Goal: Task Accomplishment & Management: Manage account settings

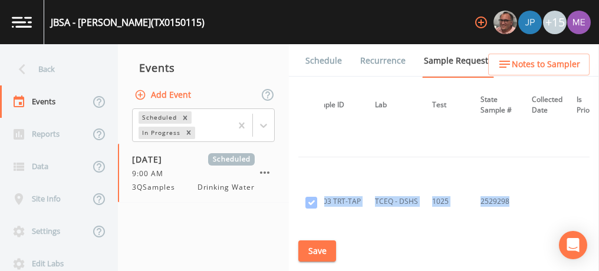
scroll to position [4392, 116]
click at [315, 63] on link "Schedule" at bounding box center [324, 60] width 40 height 33
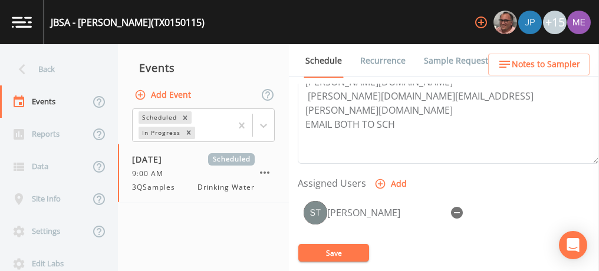
scroll to position [422, 0]
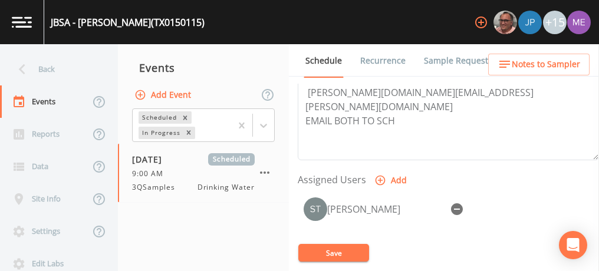
click at [527, 66] on span "Notes to Sampler" at bounding box center [546, 64] width 68 height 15
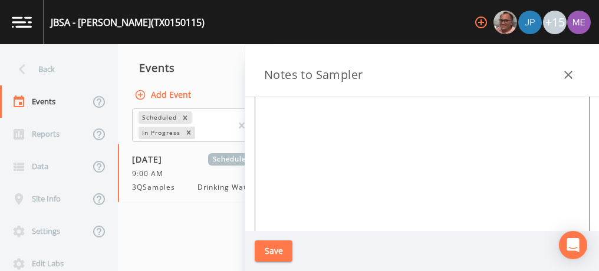
scroll to position [160, 0]
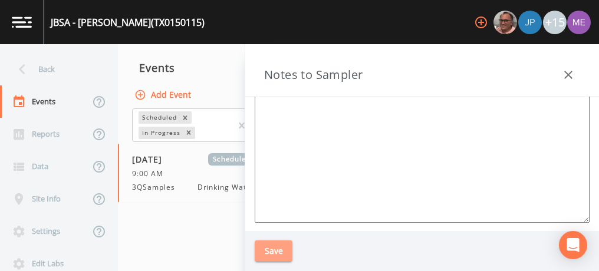
click at [267, 254] on button "Save" at bounding box center [274, 252] width 38 height 22
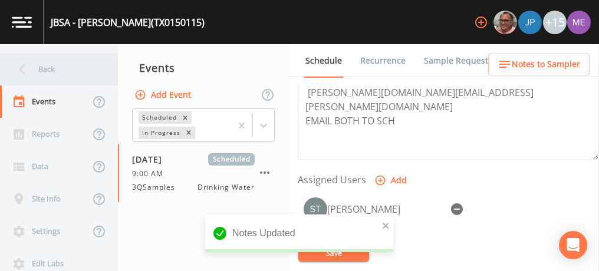
click at [42, 65] on div "Back" at bounding box center [53, 69] width 106 height 32
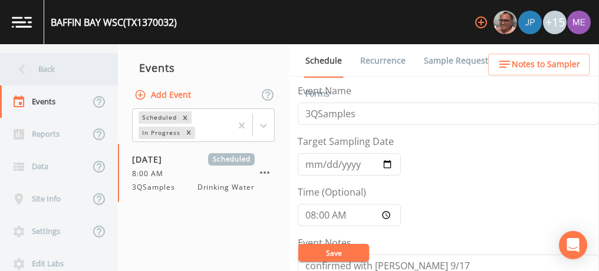
scroll to position [446, 0]
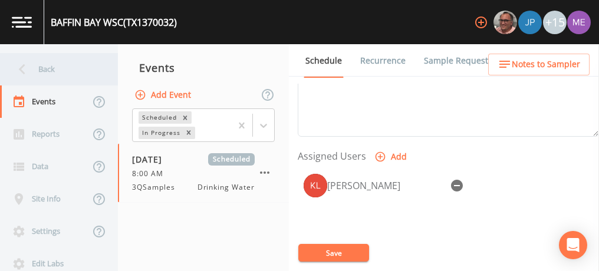
click at [50, 71] on div "Back" at bounding box center [53, 69] width 106 height 32
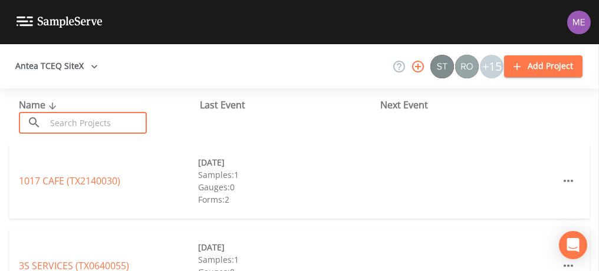
click at [64, 114] on input "text" at bounding box center [96, 123] width 101 height 22
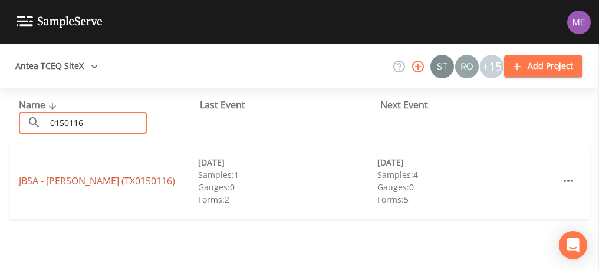
type input "0150116"
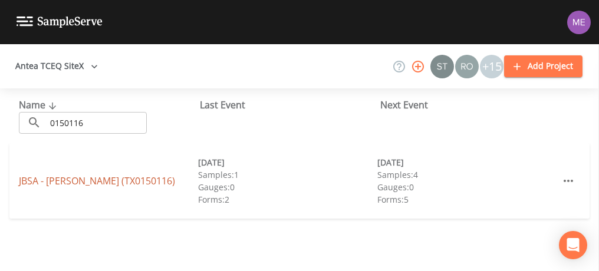
click at [99, 182] on link "JBSA - SAM HOUSTON (TX0150116)" at bounding box center [97, 181] width 156 height 13
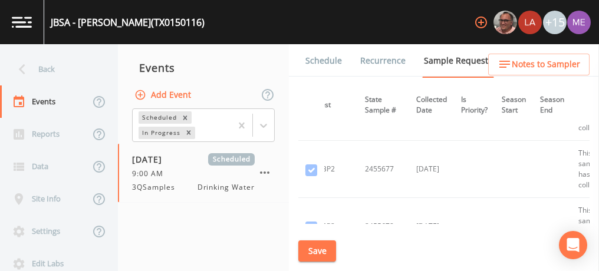
scroll to position [1688, 232]
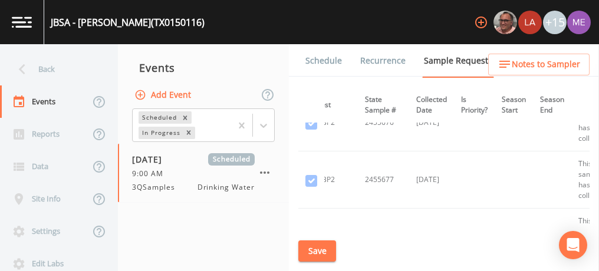
click at [318, 60] on link "Schedule" at bounding box center [324, 60] width 40 height 33
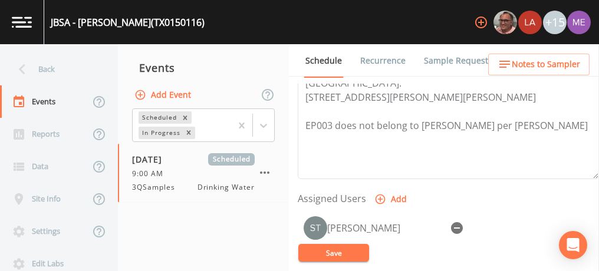
scroll to position [406, 0]
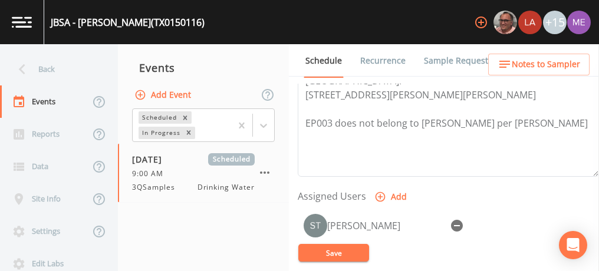
click at [512, 67] on icon "button" at bounding box center [505, 64] width 14 height 14
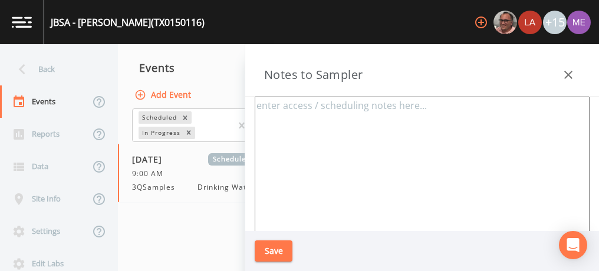
type textarea "Mark Cadena 210-765-9889 Back up: Donald Strowder 210-330-7378 START AT RANDOLPH"
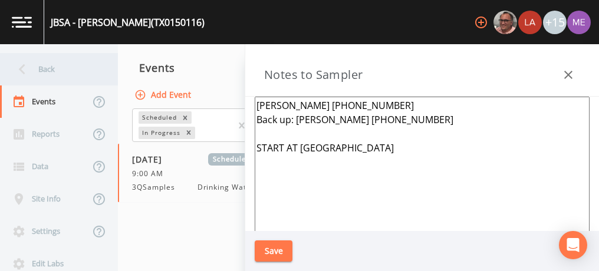
click at [45, 71] on div "Back" at bounding box center [53, 69] width 106 height 32
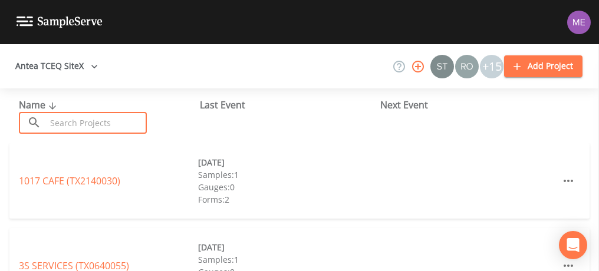
click at [81, 119] on input "text" at bounding box center [96, 123] width 101 height 22
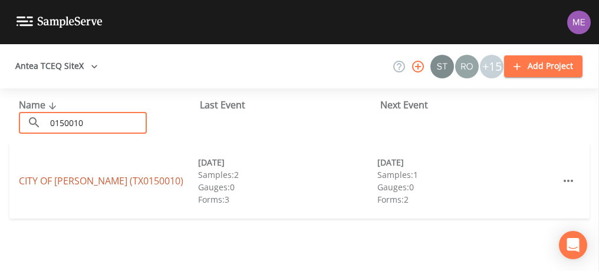
type input "0150010"
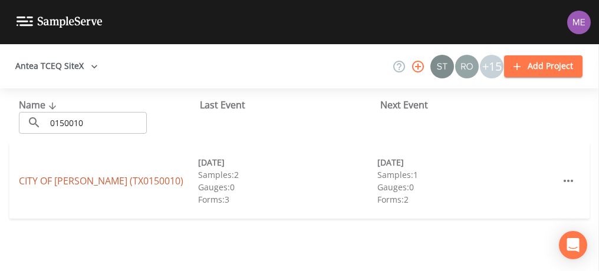
click at [77, 179] on link "CITY OF [GEOGRAPHIC_DATA] (TX0150010)" at bounding box center [101, 181] width 165 height 13
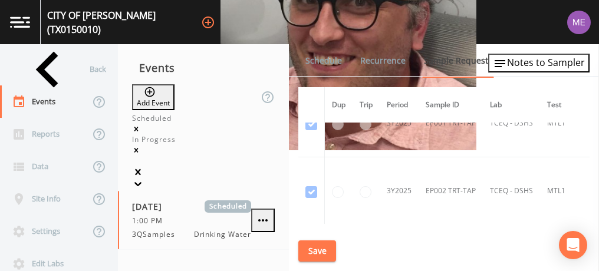
scroll to position [1074, 0]
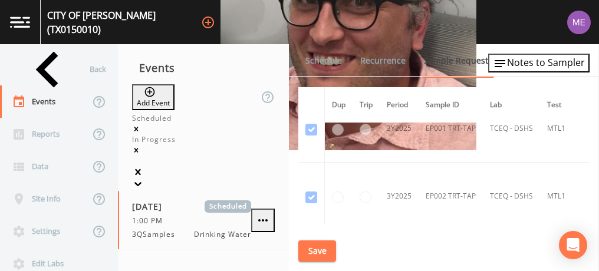
click at [320, 60] on link "Schedule" at bounding box center [324, 60] width 40 height 33
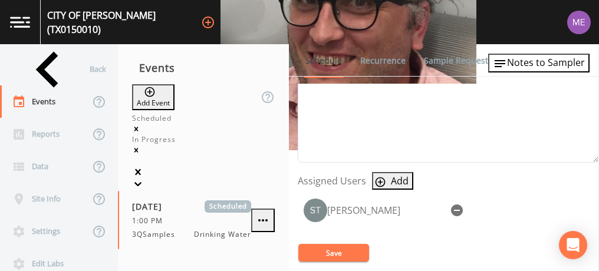
scroll to position [428, 0]
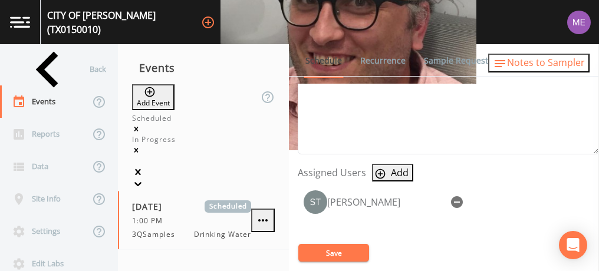
click at [527, 68] on span "Notes to Sampler" at bounding box center [546, 62] width 78 height 13
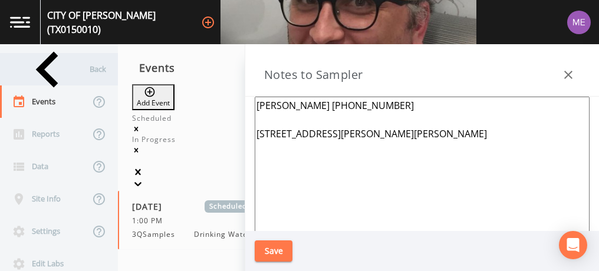
click at [48, 67] on div "Back" at bounding box center [53, 69] width 106 height 32
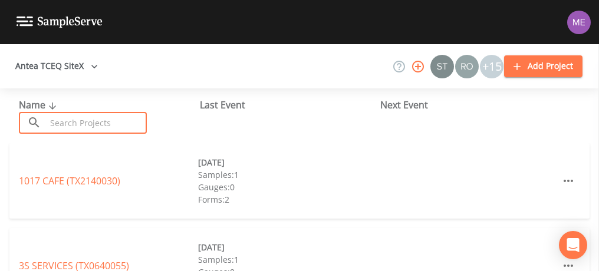
click at [73, 120] on input "text" at bounding box center [96, 123] width 101 height 22
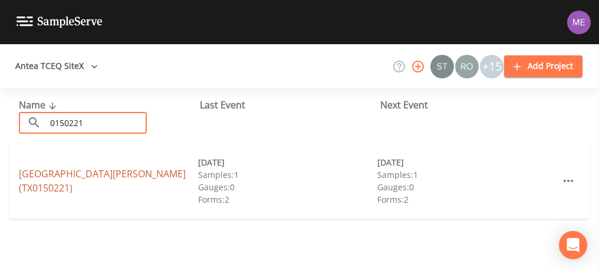
type input "0150221"
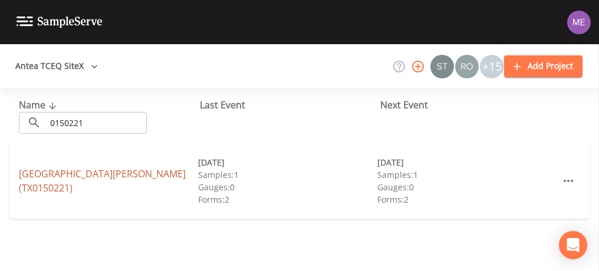
click at [89, 169] on link "SAINT ANTHONY CATHOLIC HIGH SCHOOL (TX0150221)" at bounding box center [102, 181] width 167 height 27
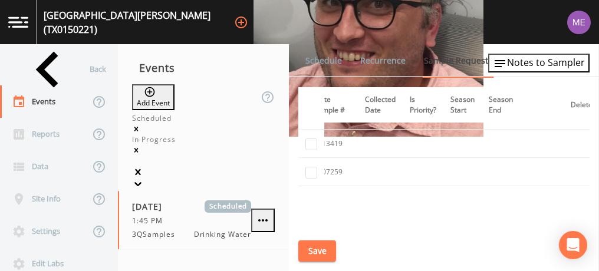
scroll to position [1087, 282]
click at [323, 58] on link "Schedule" at bounding box center [324, 60] width 40 height 33
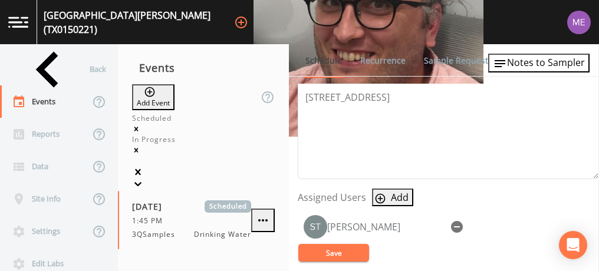
scroll to position [404, 0]
click at [551, 61] on span "Notes to Sampler" at bounding box center [546, 62] width 78 height 13
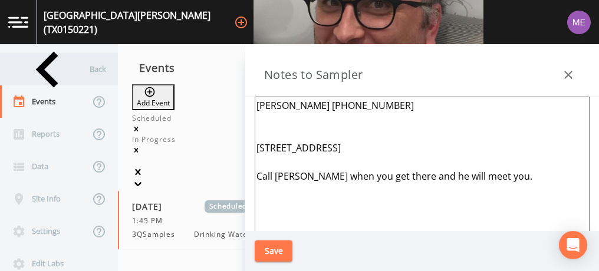
click at [54, 73] on div "Back" at bounding box center [53, 69] width 106 height 32
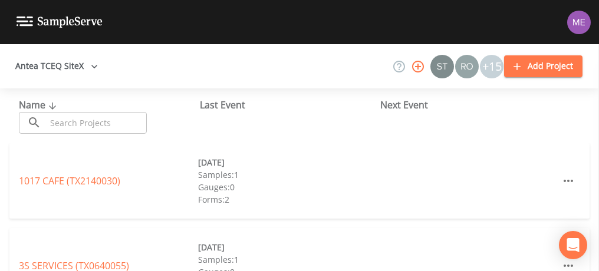
click at [100, 124] on input "text" at bounding box center [96, 123] width 101 height 22
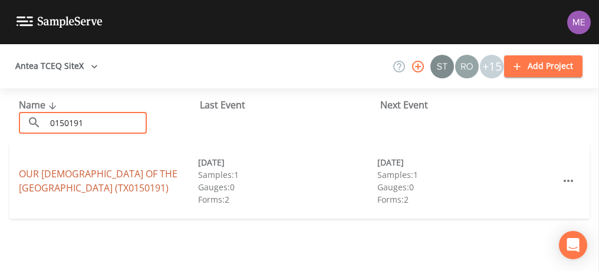
type input "0150191"
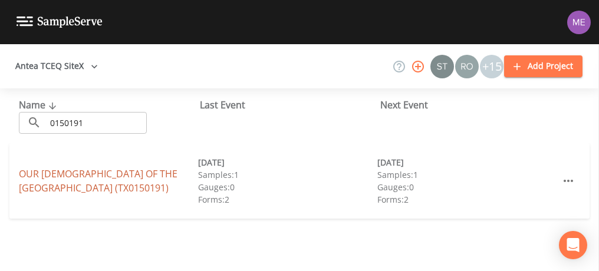
click at [106, 171] on link "OUR LADY OF THE LAKE UNIVERSITY (TX0150191)" at bounding box center [98, 181] width 159 height 27
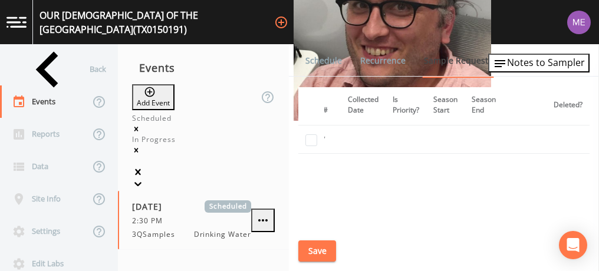
scroll to position [704, 314]
click at [333, 58] on link "Schedule" at bounding box center [324, 60] width 40 height 33
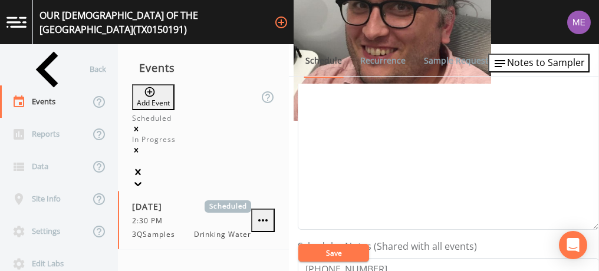
scroll to position [147, 0]
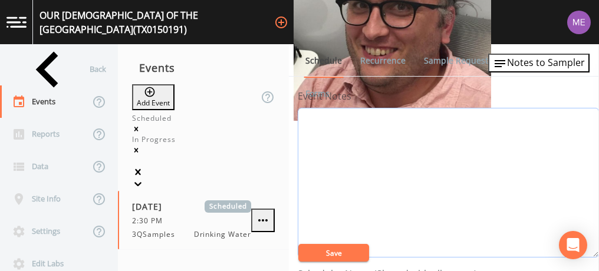
click at [445, 186] on textarea "Event Notes" at bounding box center [448, 183] width 301 height 150
type textarea "Confirmed by Sal 9/19"
click at [339, 254] on button "Save" at bounding box center [334, 253] width 71 height 18
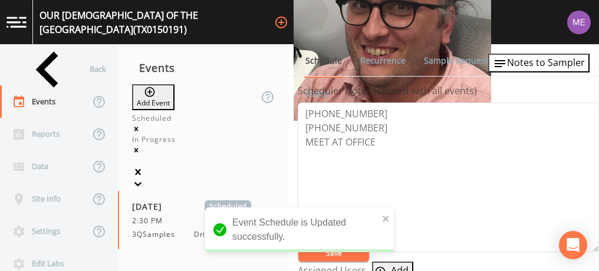
scroll to position [328, 0]
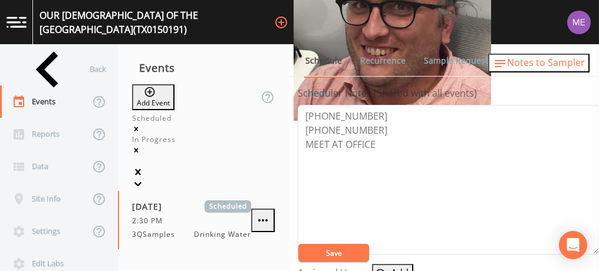
click at [532, 61] on span "Notes to Sampler" at bounding box center [546, 62] width 78 height 13
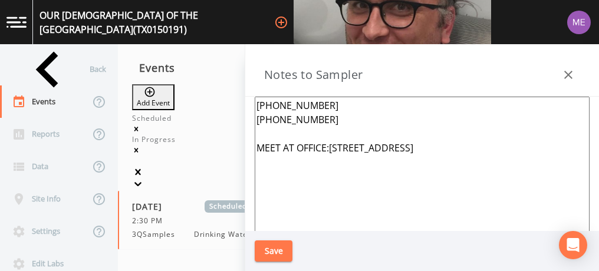
click at [284, 105] on textarea "210-528-6703 210-434-6711 MEET AT OFFICE:411 SW 24TH ST, SA TX 78027" at bounding box center [422, 240] width 335 height 287
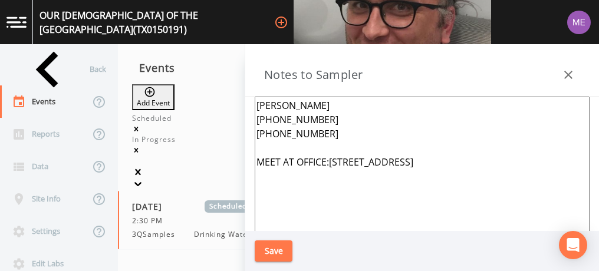
type textarea "Sal Briones 210-528-6703 210-434-6711 MEET AT OFFICE:411 SW 24TH ST, SA TX 78027"
click at [273, 249] on button "Save" at bounding box center [274, 252] width 38 height 22
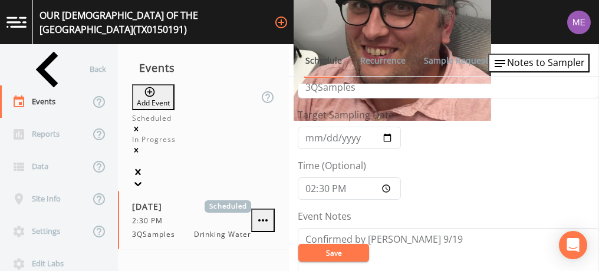
scroll to position [0, 0]
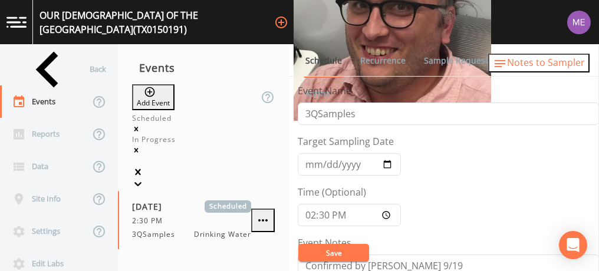
click at [521, 62] on span "Notes to Sampler" at bounding box center [546, 62] width 78 height 13
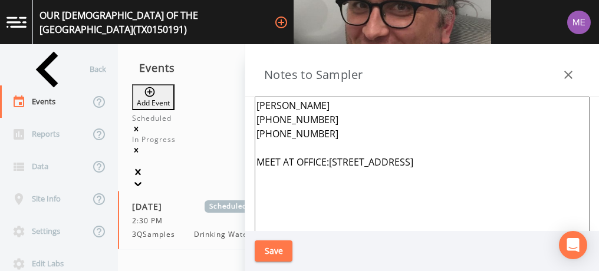
click at [265, 247] on button "Save" at bounding box center [274, 252] width 38 height 22
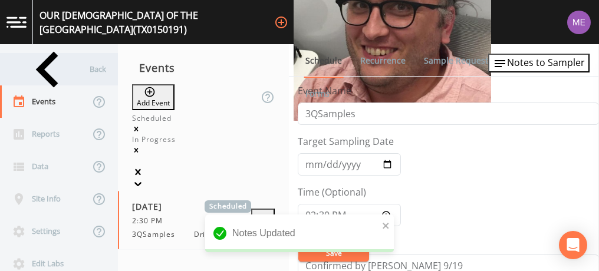
click at [48, 65] on div "Back" at bounding box center [53, 69] width 106 height 32
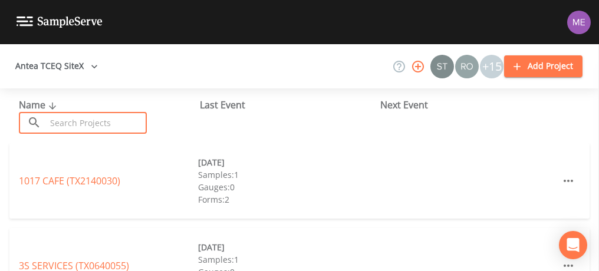
click at [100, 119] on input "text" at bounding box center [96, 123] width 101 height 22
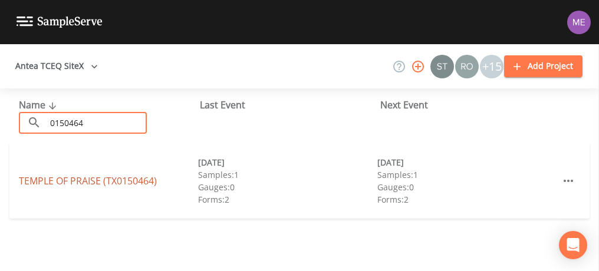
type input "0150464"
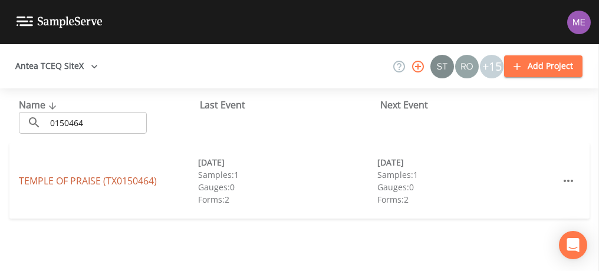
click at [91, 182] on link "TEMPLE OF PRAISE (TX0150464)" at bounding box center [88, 181] width 138 height 13
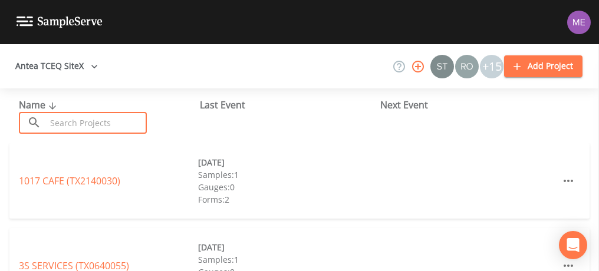
click at [122, 114] on input "text" at bounding box center [96, 123] width 101 height 22
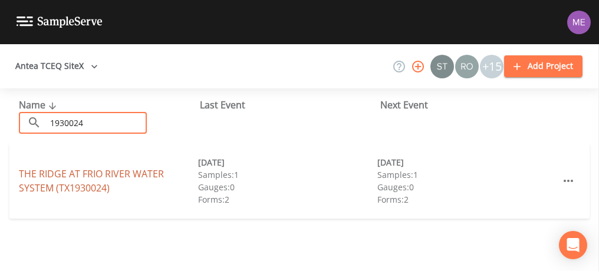
type input "1930024"
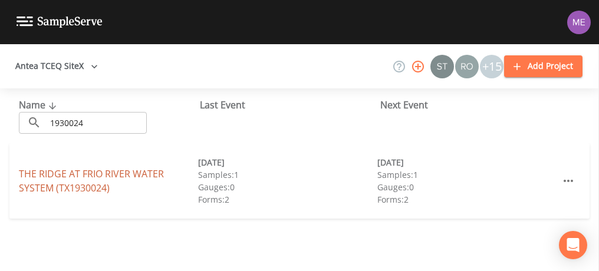
click at [91, 170] on link "THE RIDGE AT FRIO RIVER WATER SYSTEM (TX1930024)" at bounding box center [91, 181] width 145 height 27
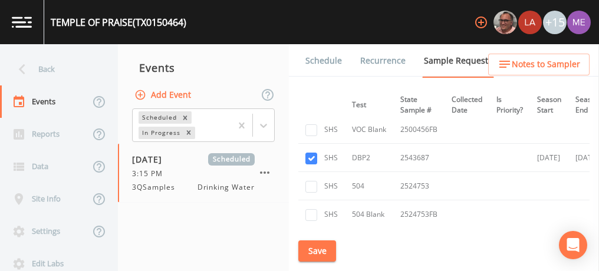
scroll to position [335, 195]
click at [322, 61] on link "Schedule" at bounding box center [324, 60] width 40 height 33
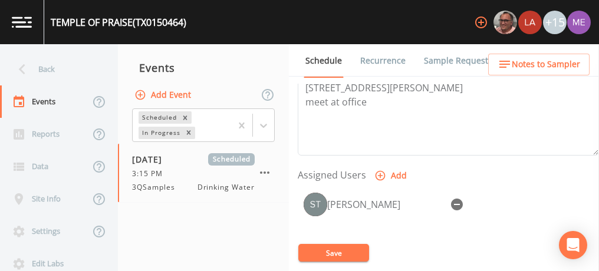
scroll to position [428, 0]
click at [529, 61] on span "Notes to Sampler" at bounding box center [546, 64] width 68 height 15
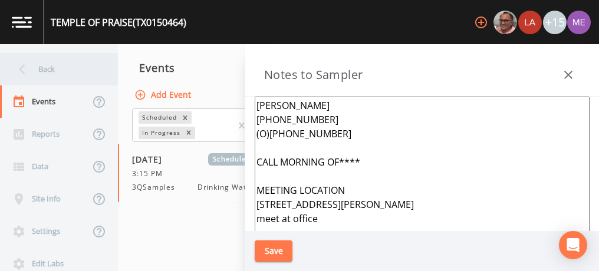
click at [53, 63] on div "Back" at bounding box center [53, 69] width 106 height 32
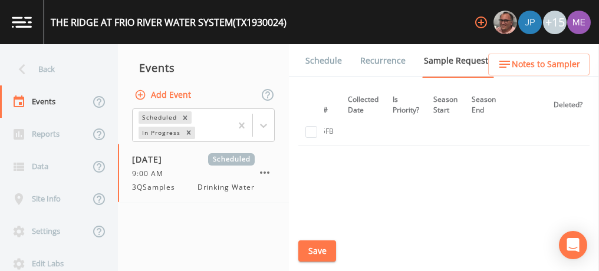
scroll to position [783, 305]
click at [310, 62] on link "Schedule" at bounding box center [324, 60] width 40 height 33
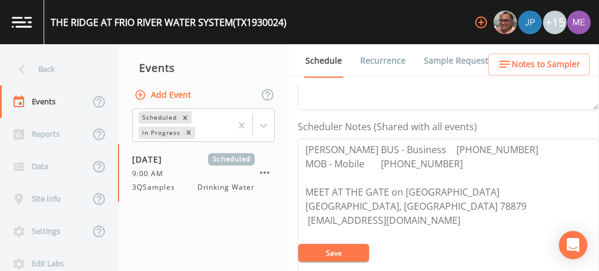
scroll to position [299, 0]
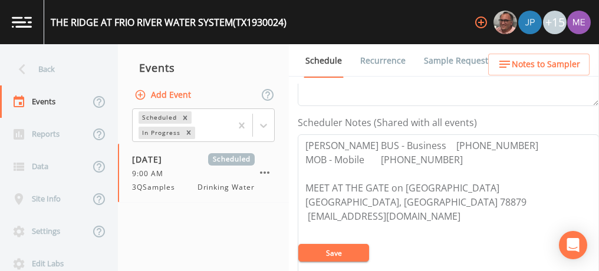
click at [335, 258] on button "Save" at bounding box center [334, 253] width 71 height 18
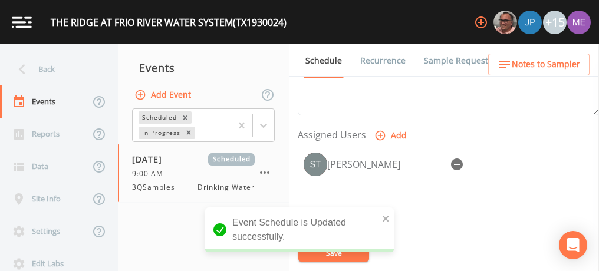
scroll to position [468, 0]
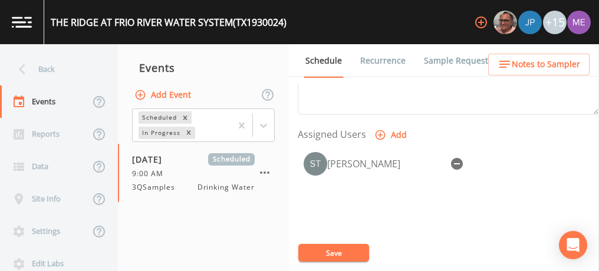
click at [553, 60] on span "Notes to Sampler" at bounding box center [546, 64] width 68 height 15
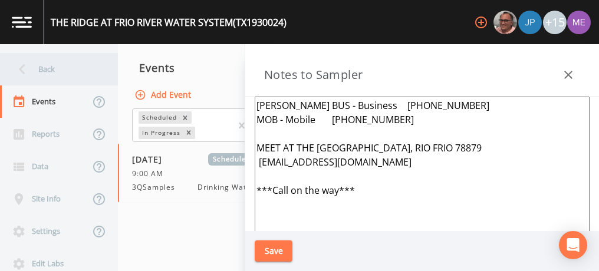
click at [48, 70] on div "Back" at bounding box center [53, 69] width 106 height 32
